Goal: Find specific page/section: Find specific page/section

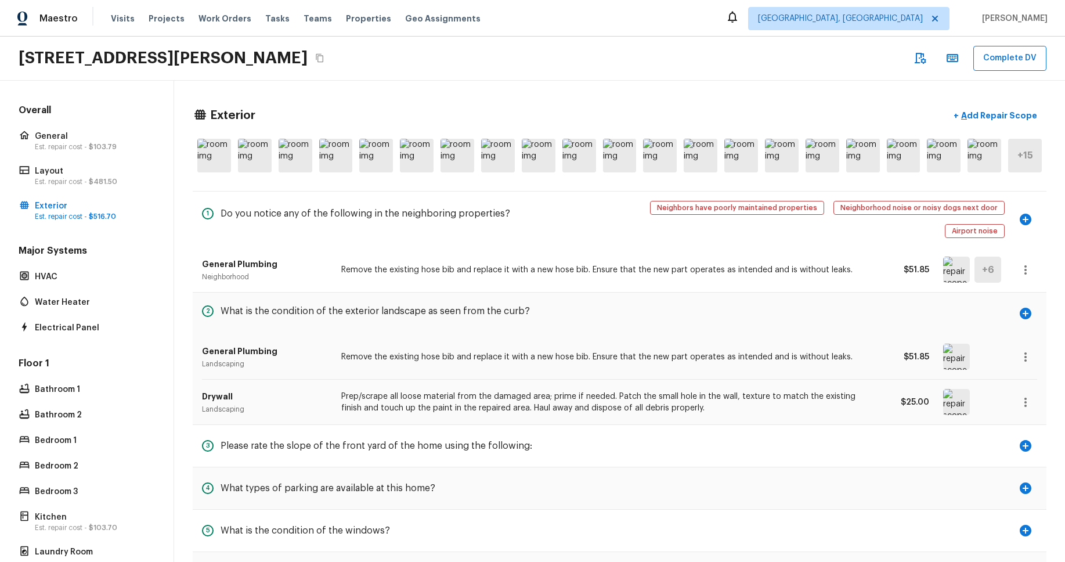
click at [660, 42] on div "7147 Jantina Ct, Eastvale, CA 92880 Complete DV" at bounding box center [532, 59] width 1065 height 44
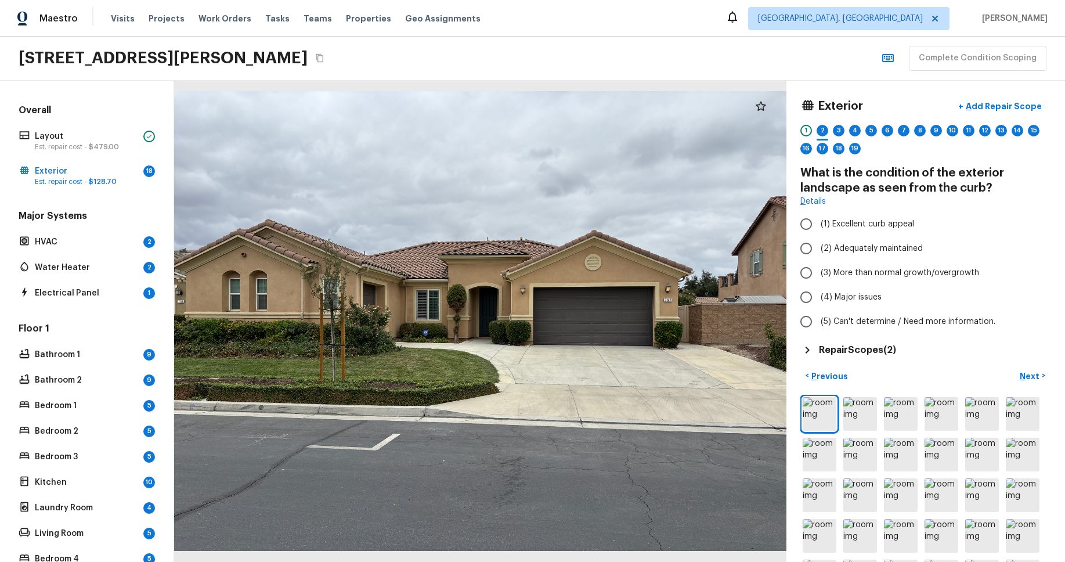
scroll to position [75, 0]
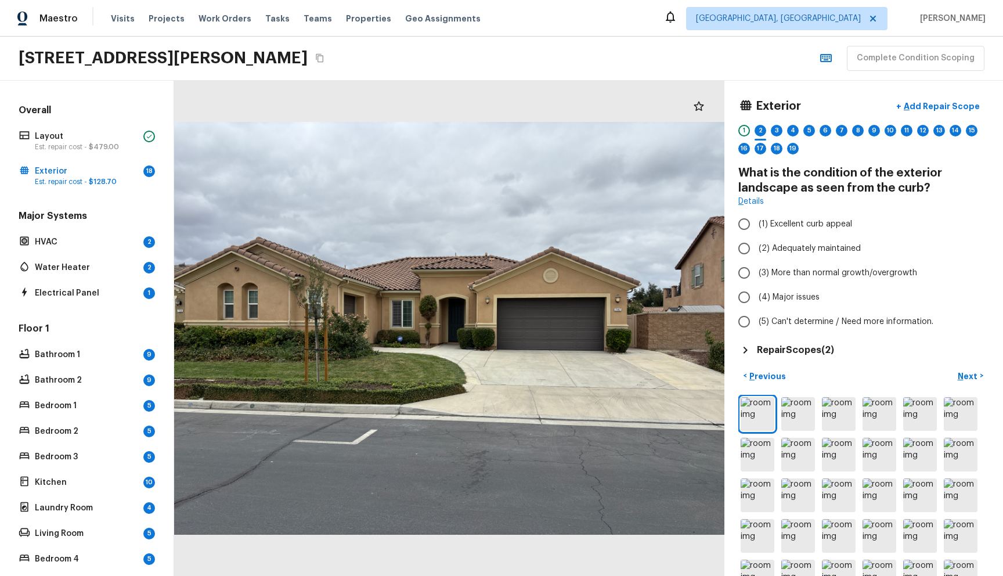
scroll to position [74, 0]
